Goal: Task Accomplishment & Management: Manage account settings

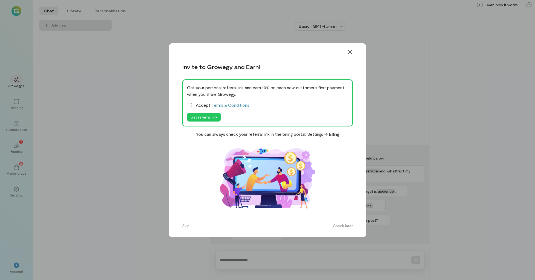
click at [191, 104] on icon at bounding box center [189, 104] width 5 height 5
click at [189, 224] on button "Skip" at bounding box center [186, 225] width 14 height 9
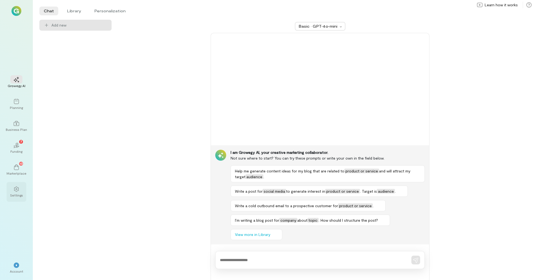
click at [13, 188] on div at bounding box center [16, 189] width 12 height 8
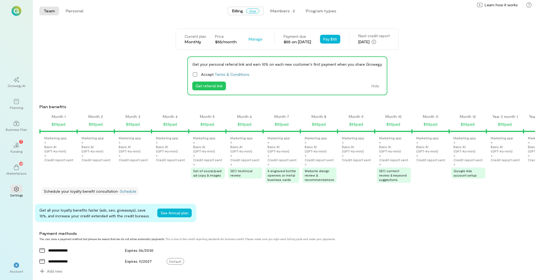
scroll to position [0, 1208]
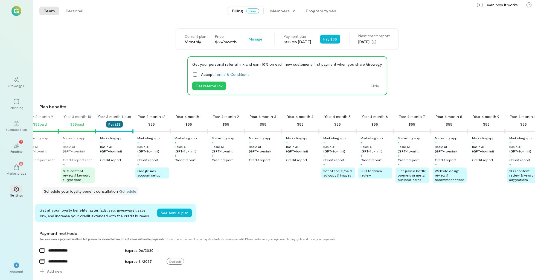
click at [113, 125] on button "Pay $55" at bounding box center [114, 124] width 17 height 7
